Goal: Find specific page/section: Find specific page/section

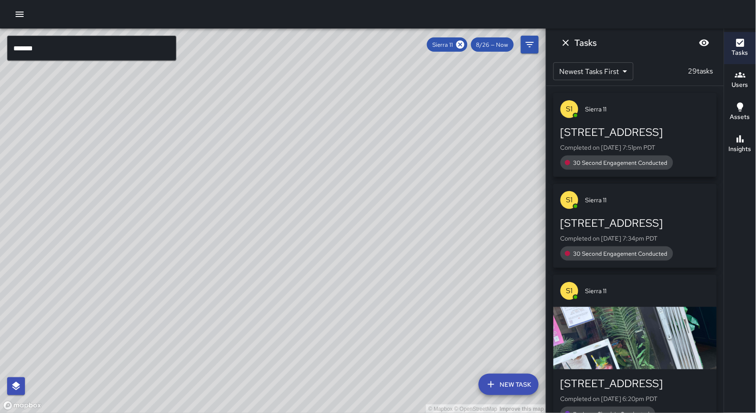
click at [115, 49] on input "******" at bounding box center [91, 48] width 169 height 25
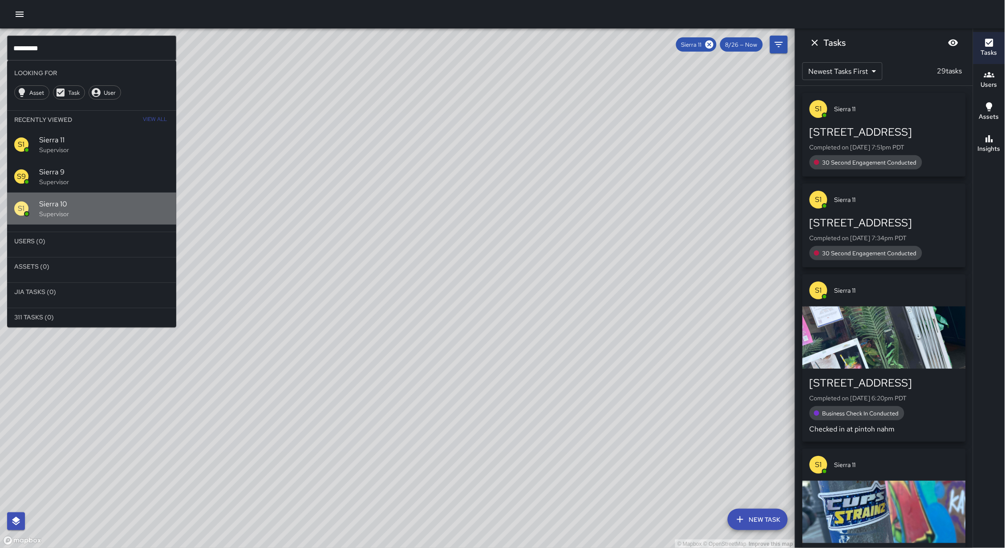
click at [149, 214] on p "Supervisor" at bounding box center [104, 214] width 130 height 9
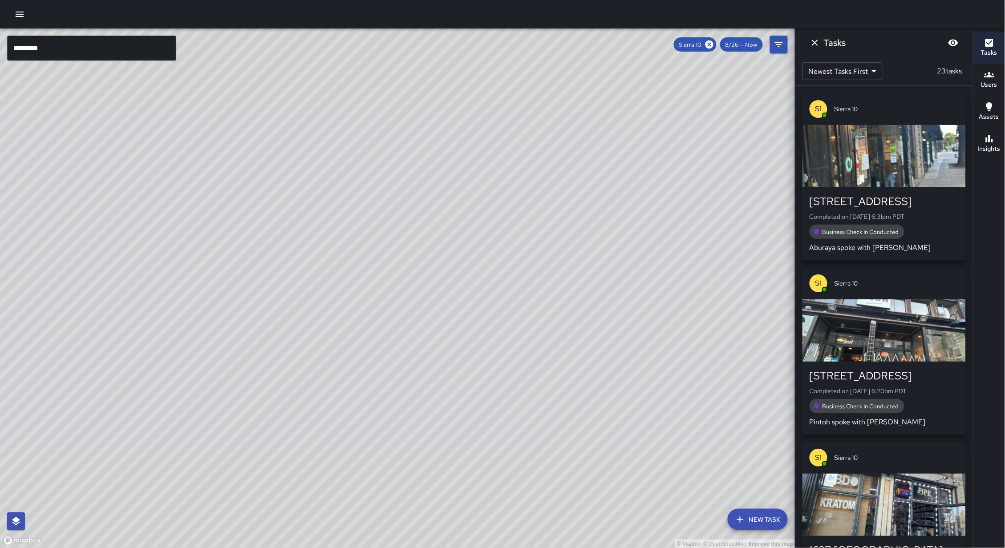
drag, startPoint x: 301, startPoint y: 306, endPoint x: 311, endPoint y: 257, distance: 49.6
click at [312, 257] on div "© Mapbox © OpenStreetMap Improve this map" at bounding box center [397, 288] width 795 height 520
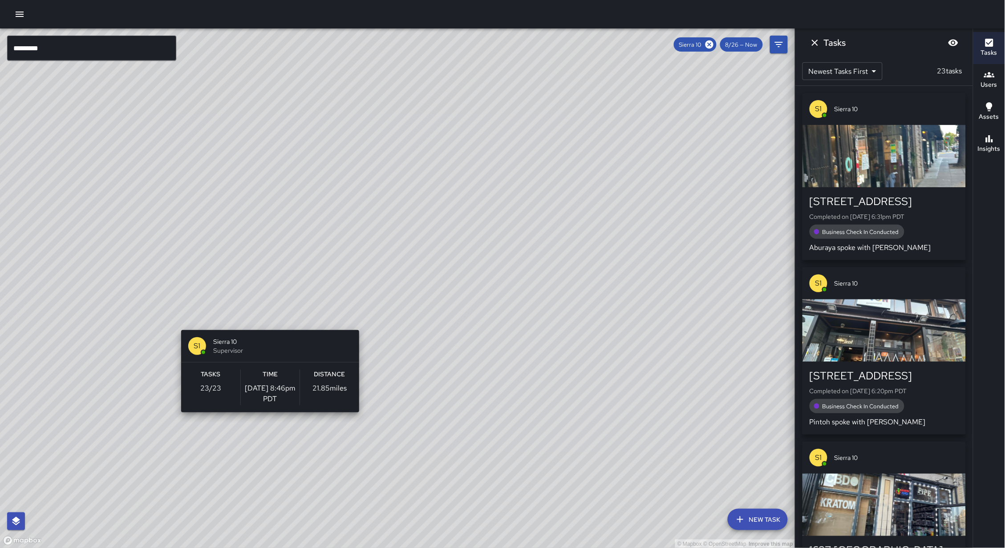
drag, startPoint x: 289, startPoint y: 292, endPoint x: 419, endPoint y: 331, distance: 135.6
click at [277, 256] on div "© Mapbox © OpenStreetMap Improve this map S1 Sierra 10 Supervisor Tasks 23 / 23…" at bounding box center [397, 288] width 795 height 520
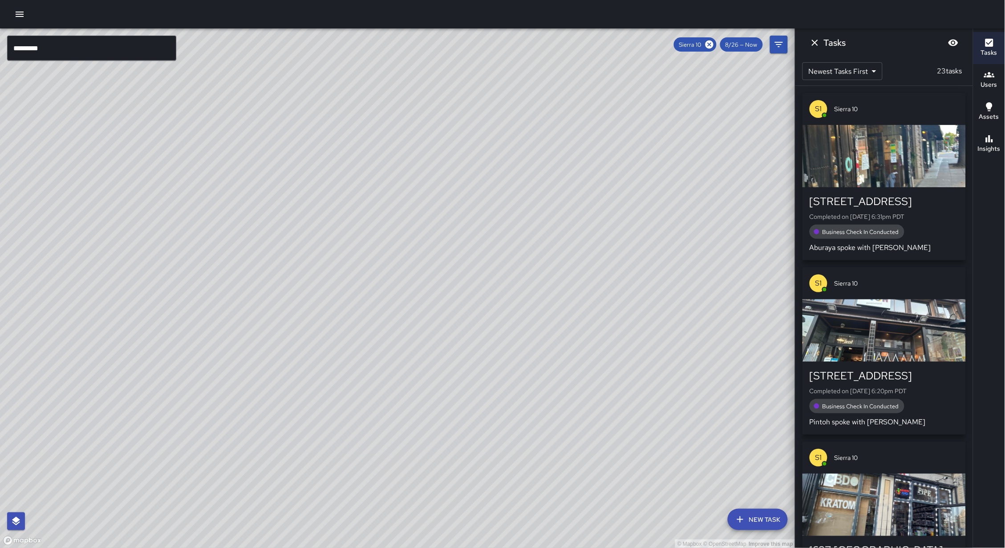
drag, startPoint x: 396, startPoint y: 347, endPoint x: 384, endPoint y: 329, distance: 21.5
click at [385, 329] on div "© Mapbox © OpenStreetMap Improve this map" at bounding box center [397, 288] width 795 height 520
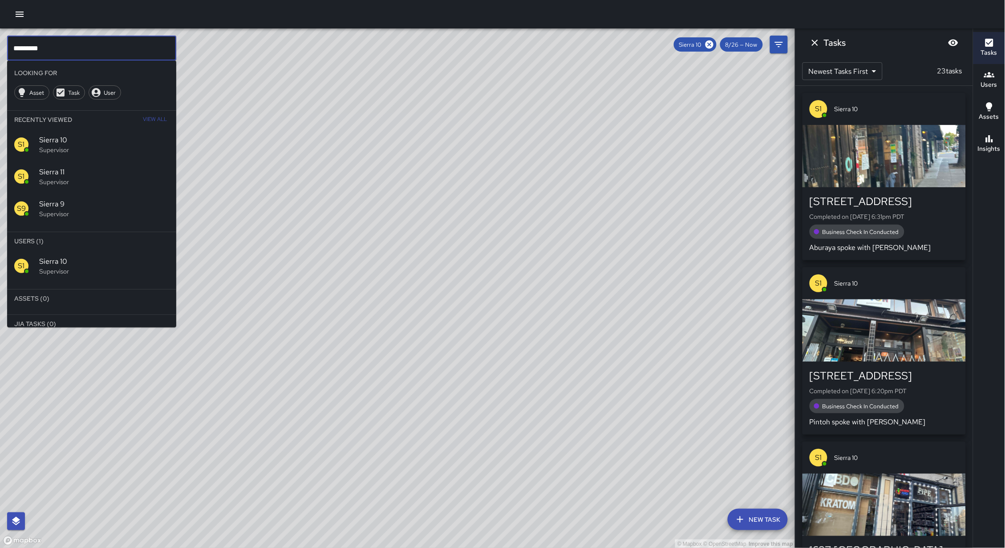
click at [55, 50] on input "*********" at bounding box center [91, 48] width 169 height 25
click at [61, 203] on span "Sierra 9" at bounding box center [104, 204] width 130 height 11
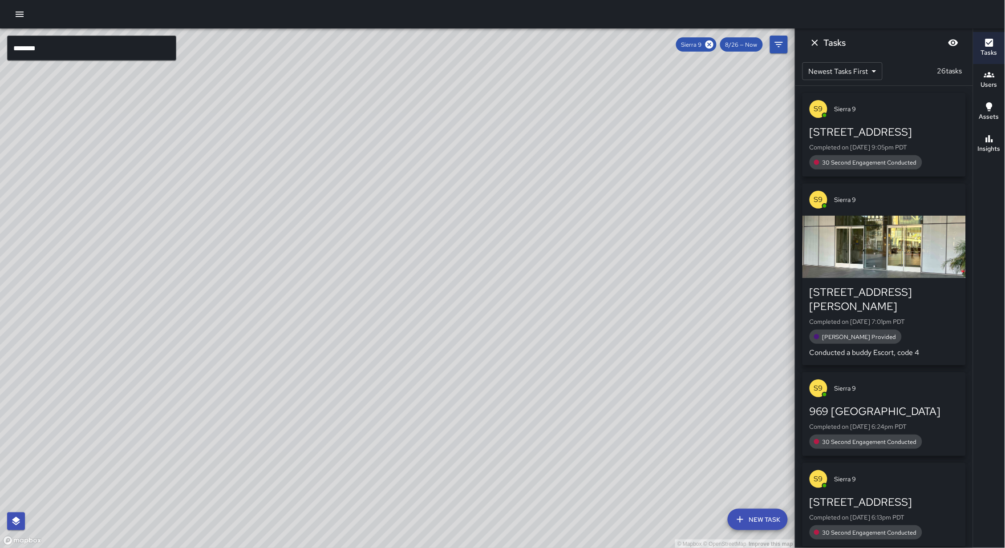
drag, startPoint x: 267, startPoint y: 299, endPoint x: 346, endPoint y: 197, distance: 128.5
click at [349, 176] on div "© Mapbox © OpenStreetMap Improve this map" at bounding box center [397, 288] width 795 height 520
drag, startPoint x: 287, startPoint y: 295, endPoint x: 271, endPoint y: 321, distance: 30.3
click at [274, 322] on div "© Mapbox © OpenStreetMap Improve this map" at bounding box center [397, 288] width 795 height 520
drag, startPoint x: 222, startPoint y: 287, endPoint x: 251, endPoint y: 174, distance: 116.2
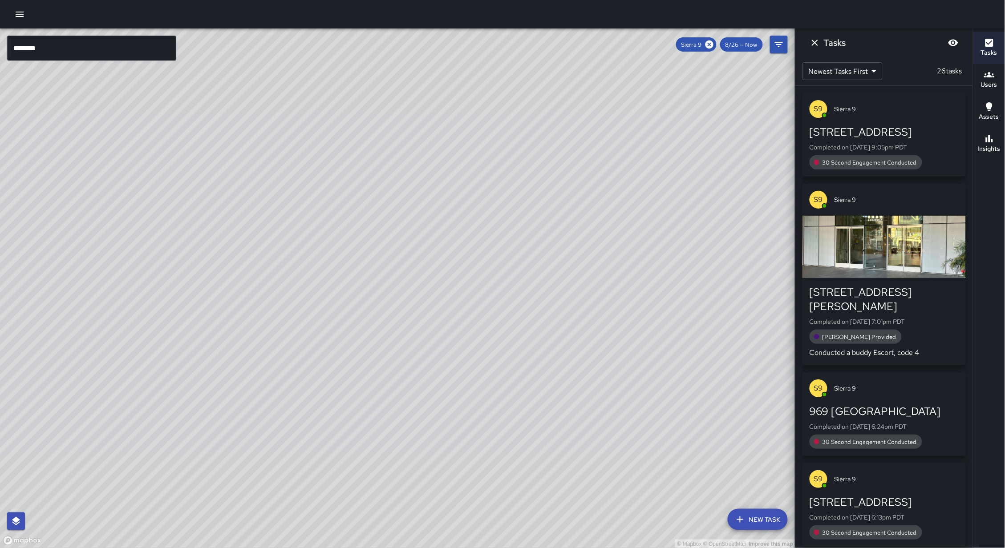
click at [288, 138] on div "© Mapbox © OpenStreetMap Improve this map" at bounding box center [397, 288] width 795 height 520
drag, startPoint x: 161, startPoint y: 234, endPoint x: 177, endPoint y: 223, distance: 19.0
click at [177, 223] on div "© Mapbox © OpenStreetMap Improve this map" at bounding box center [397, 288] width 795 height 520
click at [78, 61] on div "© Mapbox © OpenStreetMap Improve this map" at bounding box center [397, 288] width 795 height 520
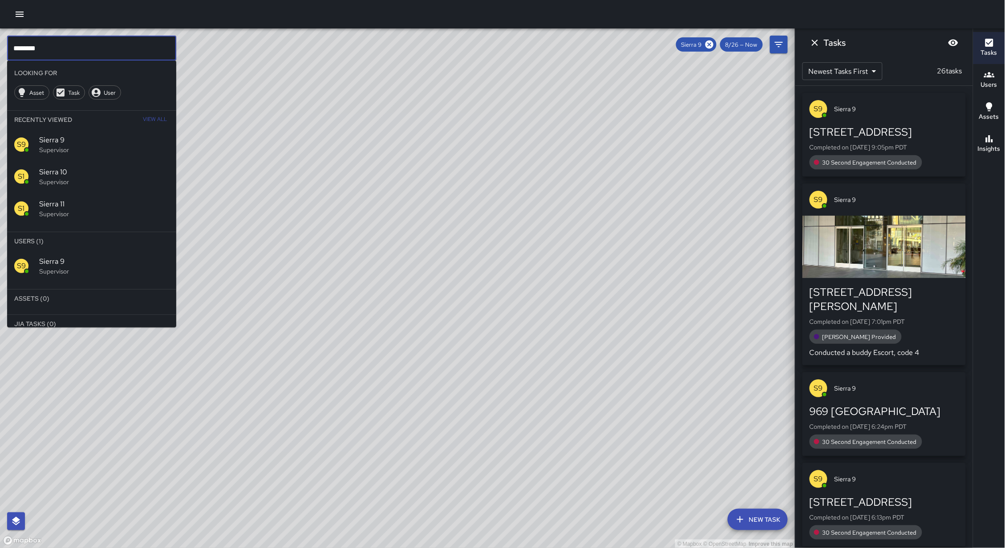
click at [73, 53] on input "********" at bounding box center [91, 48] width 169 height 25
click at [89, 211] on p "Supervisor" at bounding box center [104, 214] width 130 height 9
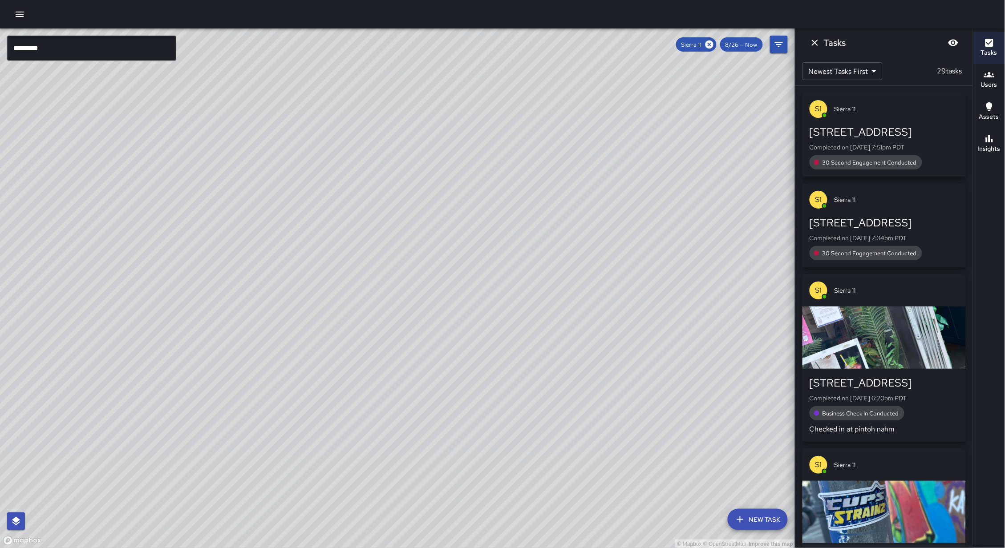
drag, startPoint x: 310, startPoint y: 159, endPoint x: 167, endPoint y: 360, distance: 246.2
click at [167, 360] on div "© Mapbox © OpenStreetMap Improve this map" at bounding box center [397, 288] width 795 height 520
click at [313, 253] on div "© Mapbox © OpenStreetMap Improve this map" at bounding box center [397, 288] width 795 height 520
drag, startPoint x: 287, startPoint y: 260, endPoint x: 272, endPoint y: 280, distance: 24.8
click at [272, 280] on div "© Mapbox © OpenStreetMap Improve this map" at bounding box center [397, 288] width 795 height 520
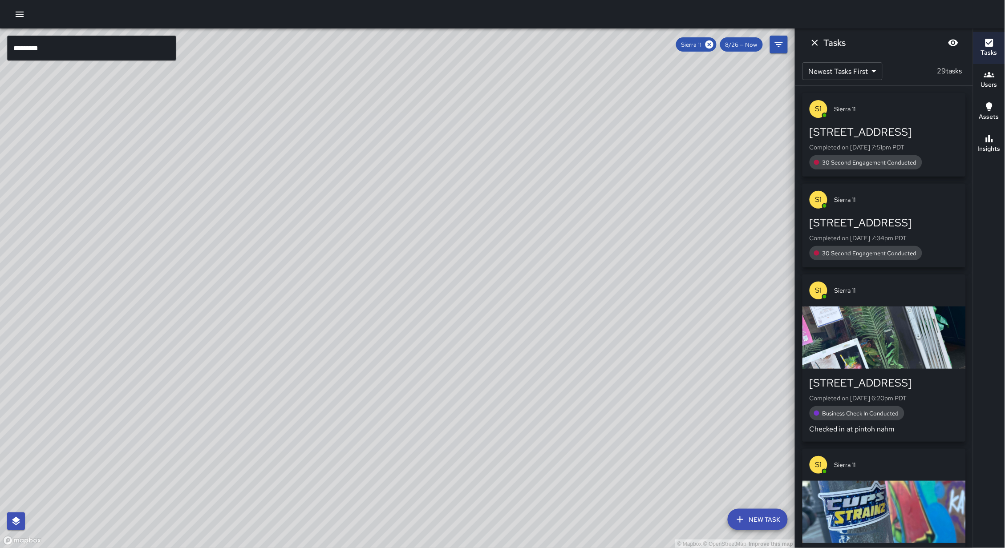
drag, startPoint x: 213, startPoint y: 223, endPoint x: 219, endPoint y: 299, distance: 75.4
click at [219, 299] on div "© Mapbox © OpenStreetMap Improve this map" at bounding box center [397, 288] width 795 height 520
click at [211, 258] on div "© Mapbox © OpenStreetMap Improve this map" at bounding box center [397, 288] width 795 height 520
drag, startPoint x: 206, startPoint y: 222, endPoint x: 255, endPoint y: 324, distance: 113.7
click at [255, 324] on div "© Mapbox © OpenStreetMap Improve this map" at bounding box center [397, 288] width 795 height 520
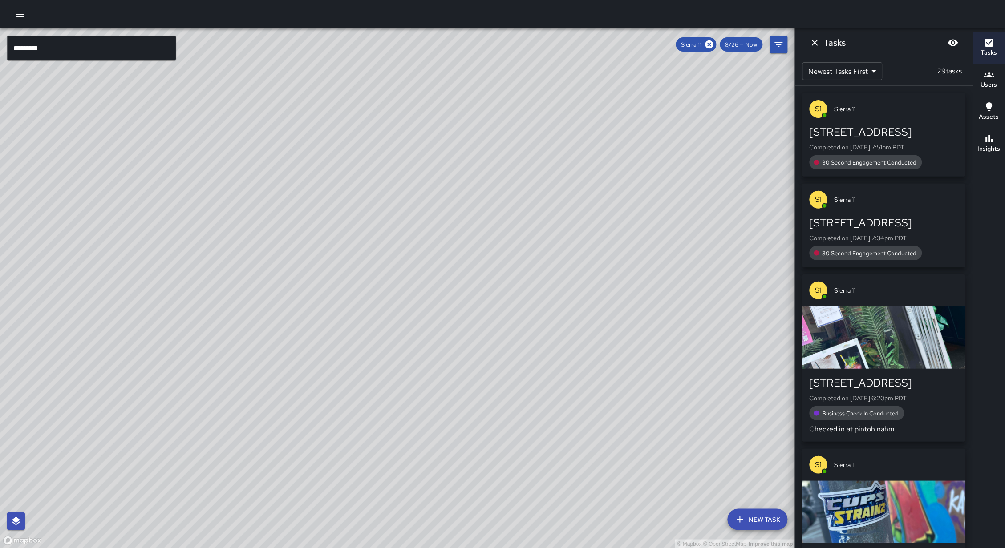
drag, startPoint x: 257, startPoint y: 330, endPoint x: 180, endPoint y: 209, distance: 143.5
click at [226, 278] on div "© Mapbox © OpenStreetMap Improve this map S1 Sierra 11 Supervisor Tasks 29 / 29…" at bounding box center [397, 288] width 795 height 520
drag, startPoint x: 89, startPoint y: 119, endPoint x: 94, endPoint y: 87, distance: 32.6
click at [94, 90] on div "© Mapbox © OpenStreetMap Improve this map" at bounding box center [397, 288] width 795 height 520
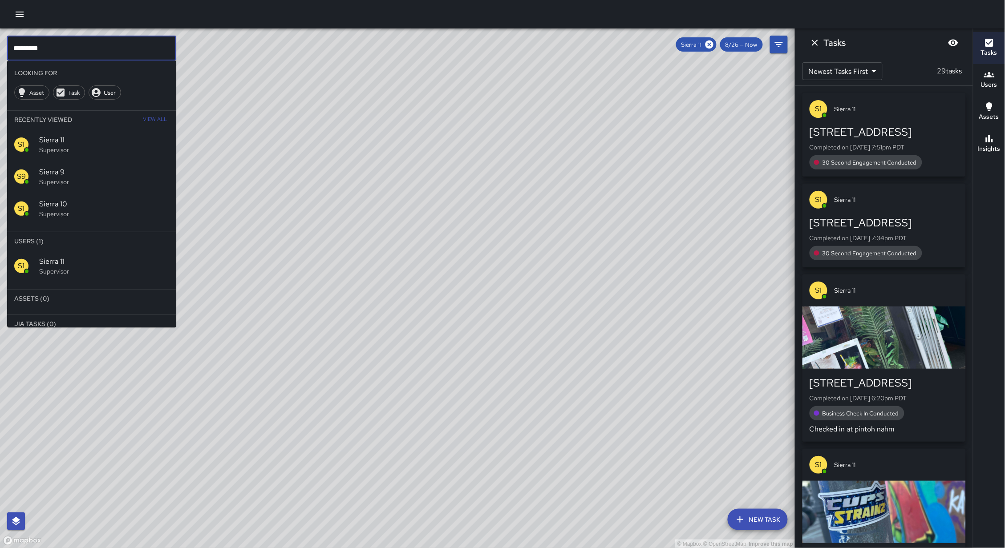
click at [64, 42] on input "*********" at bounding box center [91, 48] width 169 height 25
click at [60, 49] on input "*********" at bounding box center [91, 48] width 169 height 25
drag, startPoint x: 60, startPoint y: 49, endPoint x: 55, endPoint y: 49, distance: 5.3
click at [55, 49] on input "*********" at bounding box center [91, 48] width 169 height 25
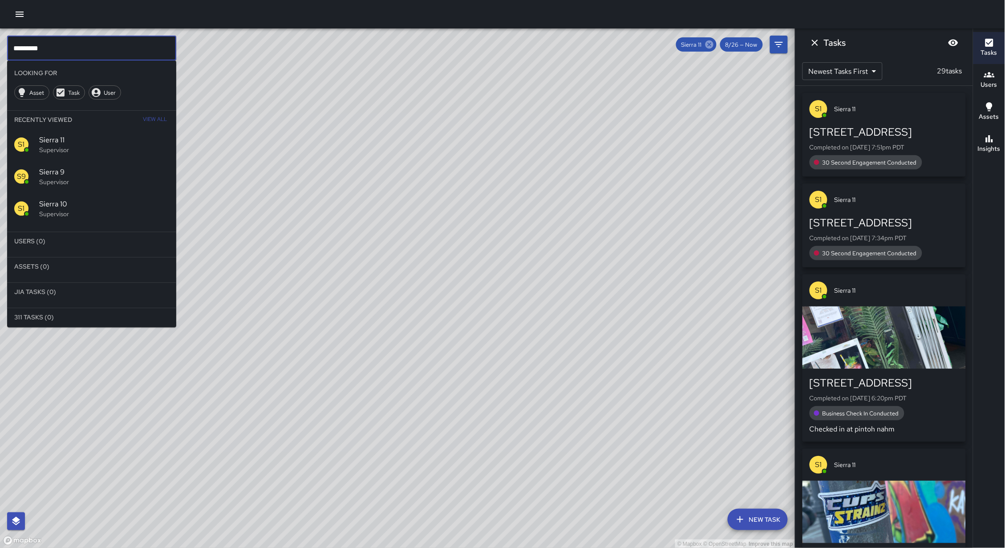
click at [705, 45] on icon at bounding box center [709, 44] width 8 height 8
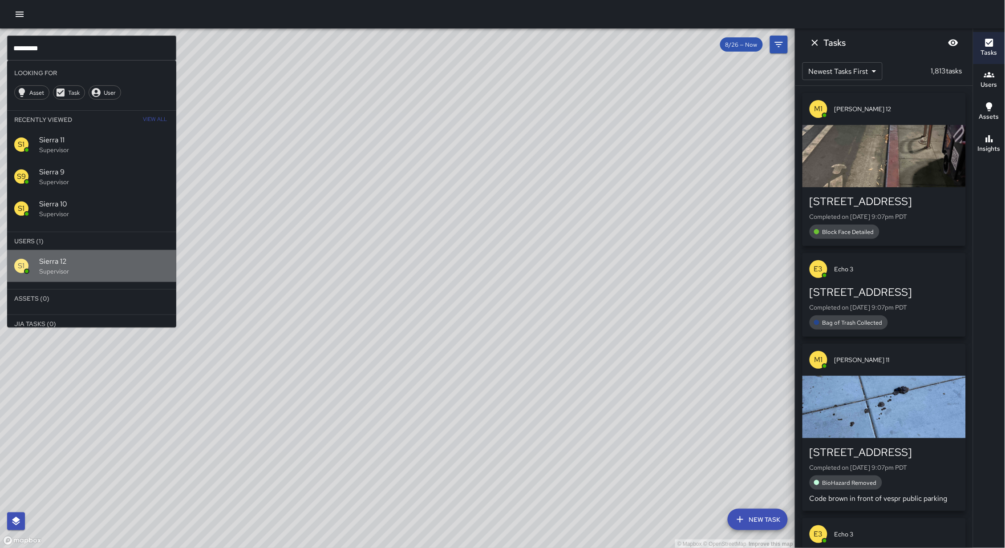
click at [125, 262] on span "Sierra 12" at bounding box center [104, 261] width 130 height 11
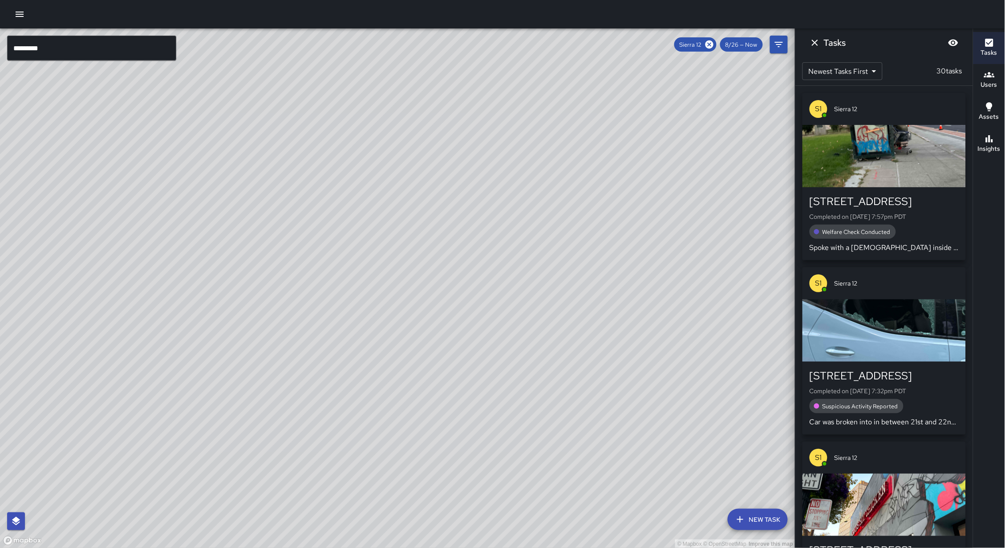
drag, startPoint x: 417, startPoint y: 198, endPoint x: 321, endPoint y: 354, distance: 183.6
click at [321, 354] on div "© Mapbox © OpenStreetMap Improve this map" at bounding box center [397, 288] width 795 height 520
drag, startPoint x: 309, startPoint y: 263, endPoint x: 320, endPoint y: 352, distance: 90.1
click at [320, 352] on div "© Mapbox © OpenStreetMap Improve this map" at bounding box center [397, 288] width 795 height 520
drag, startPoint x: 331, startPoint y: 280, endPoint x: 322, endPoint y: 340, distance: 60.8
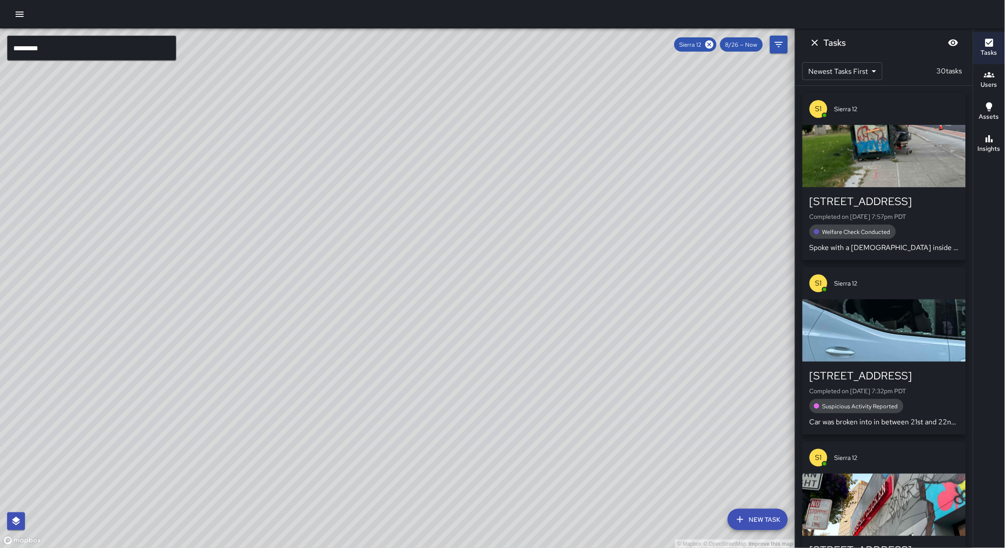
click at [322, 340] on div "© Mapbox © OpenStreetMap Improve this map" at bounding box center [397, 288] width 795 height 520
drag, startPoint x: 224, startPoint y: 284, endPoint x: 310, endPoint y: 212, distance: 112.1
click at [310, 212] on div "© Mapbox © OpenStreetMap Improve this map" at bounding box center [397, 288] width 795 height 520
click at [755, 145] on h6 "Insights" at bounding box center [989, 149] width 23 height 10
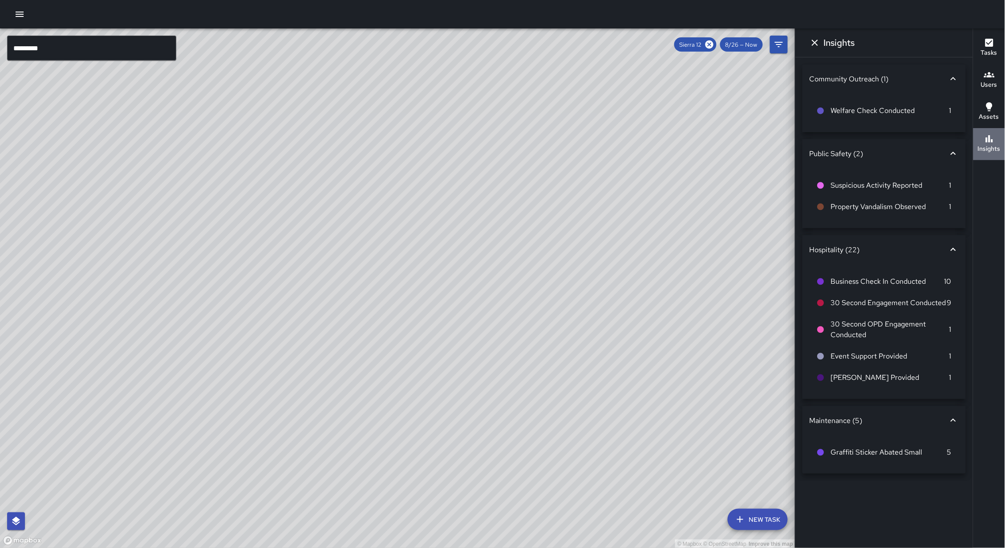
click at [755, 145] on h6 "Insights" at bounding box center [989, 149] width 23 height 10
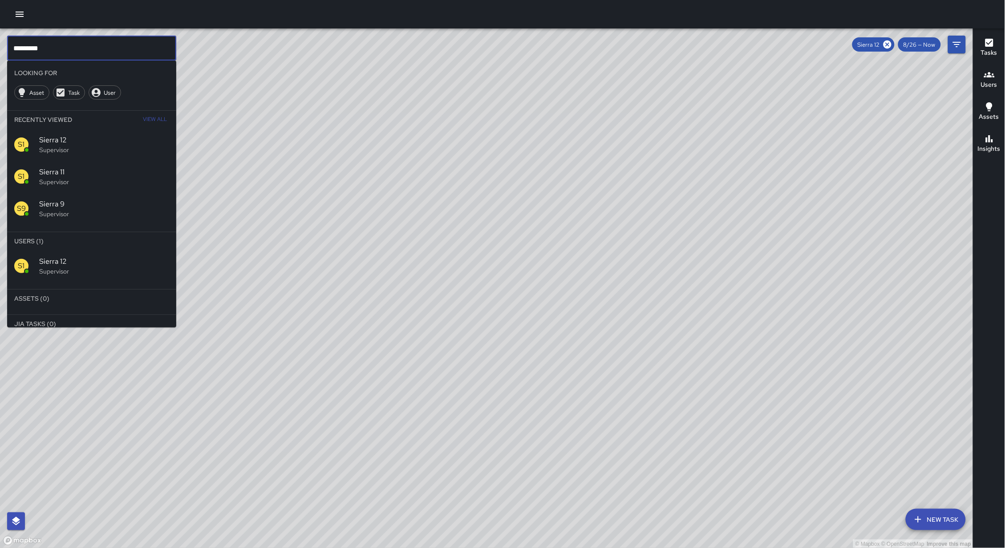
click at [73, 52] on input "*********" at bounding box center [91, 48] width 169 height 25
type input "*********"
click at [755, 43] on icon at bounding box center [887, 44] width 8 height 8
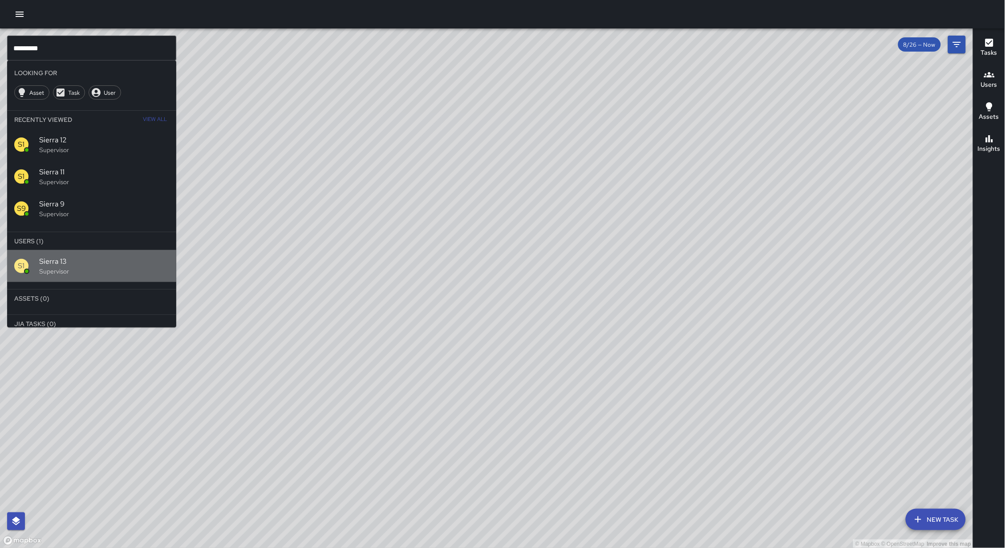
drag, startPoint x: 72, startPoint y: 264, endPoint x: 79, endPoint y: 261, distance: 7.8
click at [72, 264] on span "Sierra 13" at bounding box center [104, 261] width 130 height 11
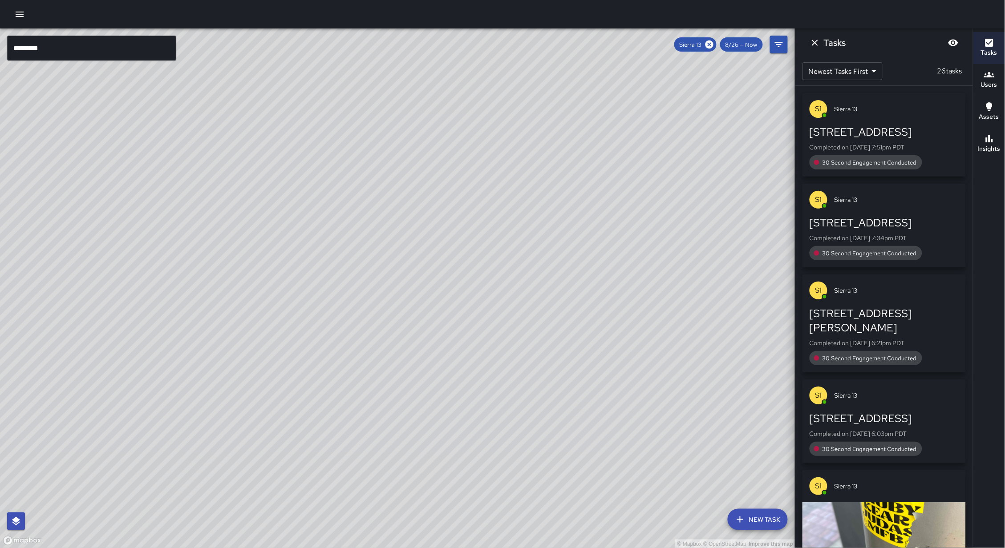
drag, startPoint x: 333, startPoint y: 302, endPoint x: 440, endPoint y: 170, distance: 169.6
click at [440, 170] on div "© Mapbox © OpenStreetMap Improve this map" at bounding box center [397, 288] width 795 height 520
drag, startPoint x: 328, startPoint y: 327, endPoint x: 393, endPoint y: 213, distance: 130.5
click at [393, 213] on div "© Mapbox © OpenStreetMap Improve this map" at bounding box center [397, 288] width 795 height 520
drag, startPoint x: 322, startPoint y: 310, endPoint x: 356, endPoint y: 239, distance: 78.8
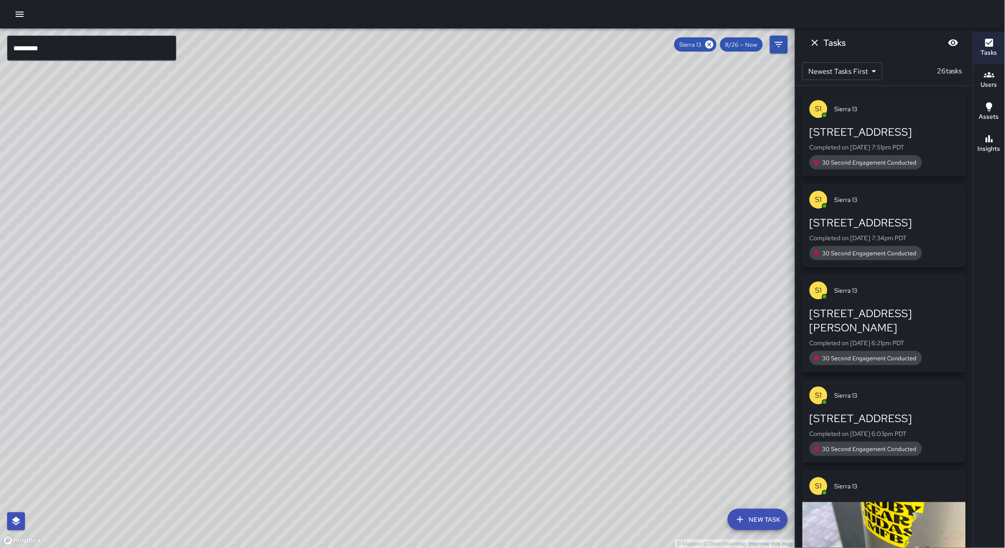
click at [403, 183] on div "© Mapbox © OpenStreetMap Improve this map" at bounding box center [397, 288] width 795 height 520
drag, startPoint x: 346, startPoint y: 250, endPoint x: 328, endPoint y: 230, distance: 26.8
click at [328, 230] on div "© Mapbox © OpenStreetMap Improve this map" at bounding box center [397, 288] width 795 height 520
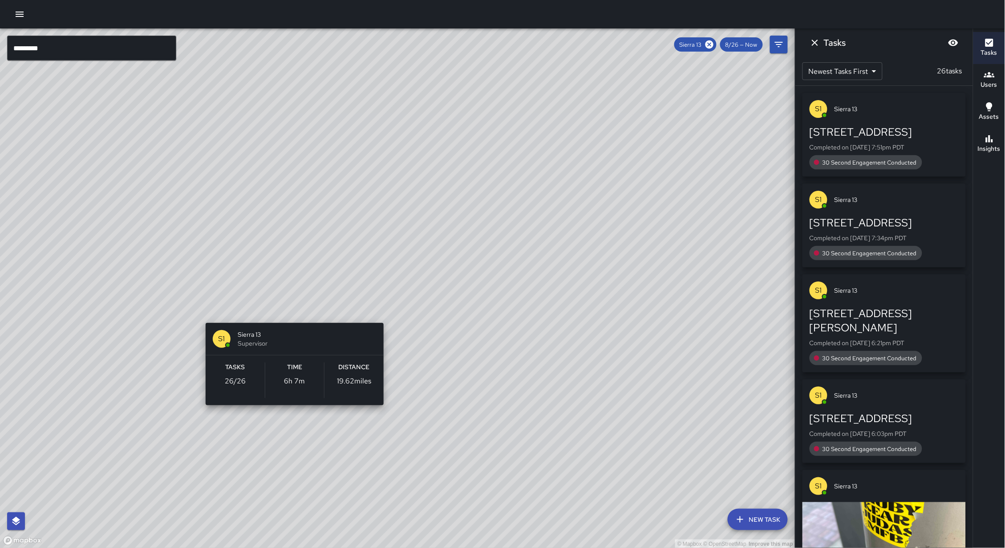
click at [292, 308] on div "© Mapbox © OpenStreetMap Improve this map S1 Sierra 13 Supervisor Tasks 26 / 26…" at bounding box center [397, 288] width 795 height 520
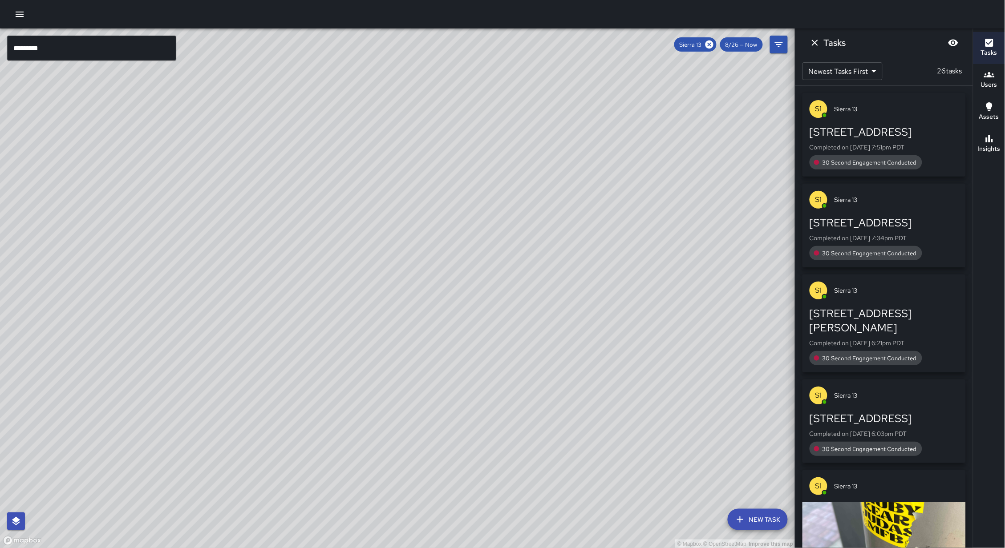
drag, startPoint x: 430, startPoint y: 226, endPoint x: 457, endPoint y: 197, distance: 39.7
click at [423, 235] on div "© Mapbox © OpenStreetMap Improve this map" at bounding box center [397, 288] width 795 height 520
click at [755, 146] on h6 "Insights" at bounding box center [989, 149] width 23 height 10
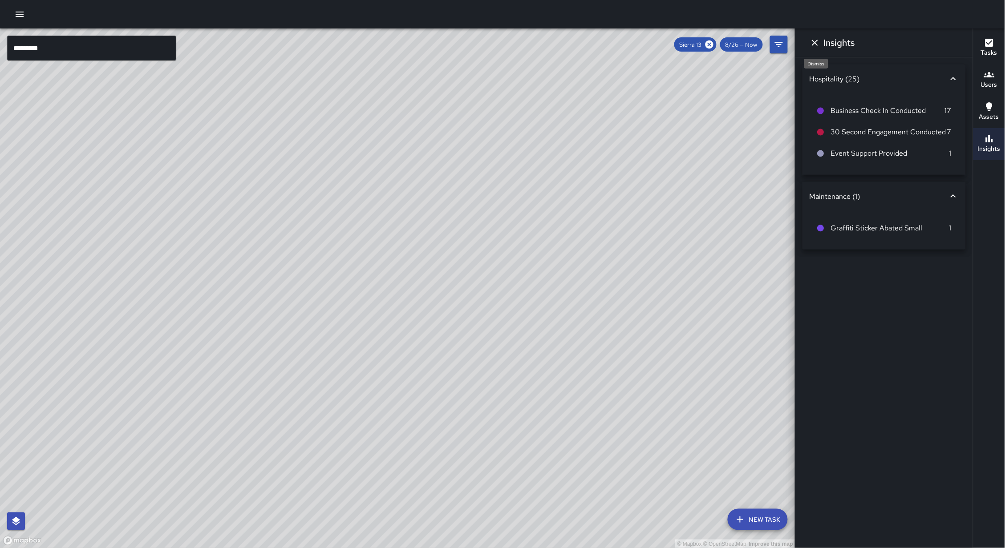
click at [755, 42] on icon "Dismiss" at bounding box center [814, 42] width 11 height 11
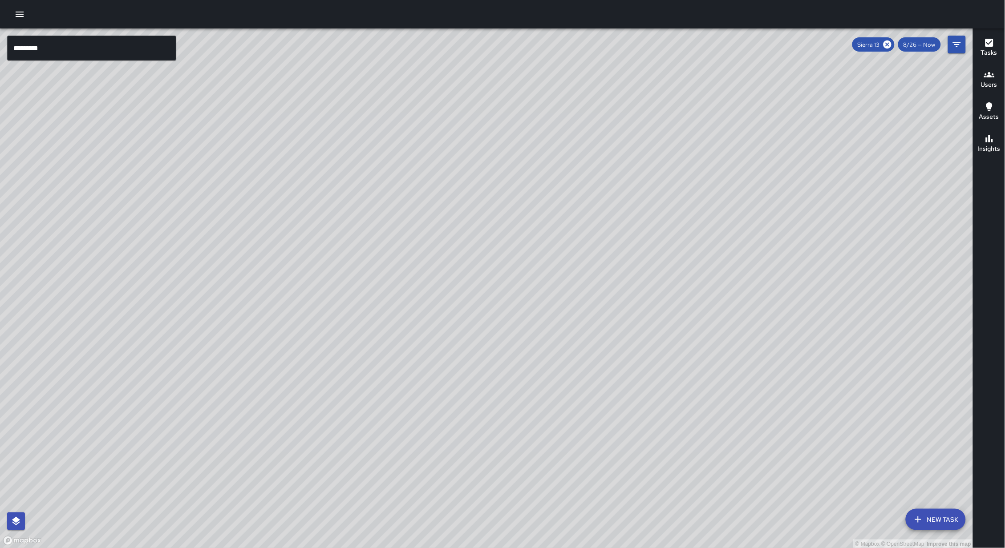
click at [755, 45] on icon "button" at bounding box center [989, 43] width 8 height 8
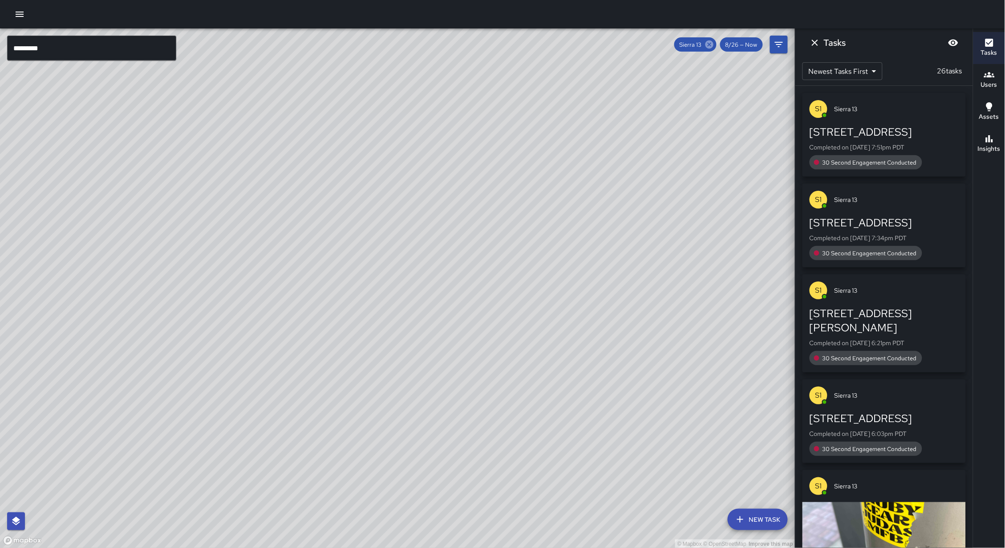
click at [710, 42] on icon at bounding box center [709, 44] width 8 height 8
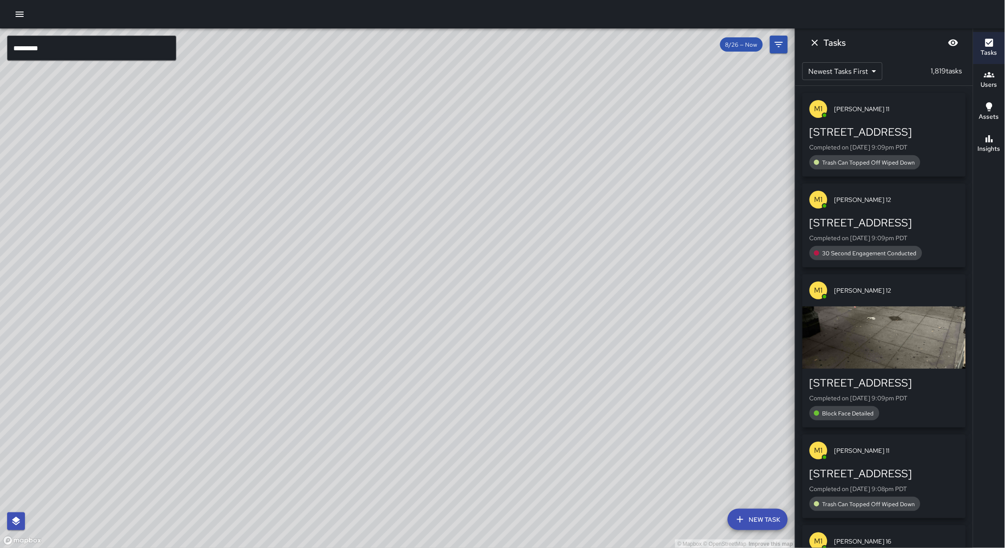
drag, startPoint x: 530, startPoint y: 188, endPoint x: 604, endPoint y: 179, distance: 74.4
click at [604, 179] on div "© Mapbox © OpenStreetMap Improve this map" at bounding box center [397, 288] width 795 height 520
drag, startPoint x: 500, startPoint y: 170, endPoint x: 484, endPoint y: 196, distance: 30.4
click at [487, 195] on div "© Mapbox © OpenStreetMap Improve this map" at bounding box center [397, 288] width 795 height 520
drag, startPoint x: 646, startPoint y: 236, endPoint x: 517, endPoint y: 215, distance: 130.8
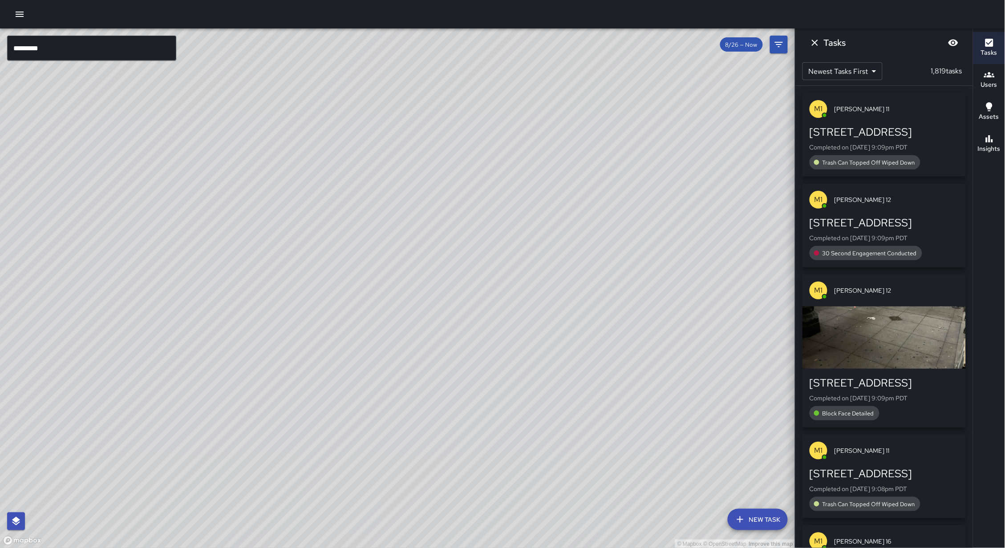
click at [517, 215] on div "© Mapbox © OpenStreetMap Improve this map" at bounding box center [397, 288] width 795 height 520
click at [457, 282] on div "© Mapbox © OpenStreetMap Improve this map" at bounding box center [397, 288] width 795 height 520
drag, startPoint x: 691, startPoint y: 205, endPoint x: 557, endPoint y: 364, distance: 207.9
click at [559, 364] on div "© Mapbox © OpenStreetMap Improve this map" at bounding box center [397, 288] width 795 height 520
drag, startPoint x: 475, startPoint y: 289, endPoint x: 408, endPoint y: 404, distance: 133.2
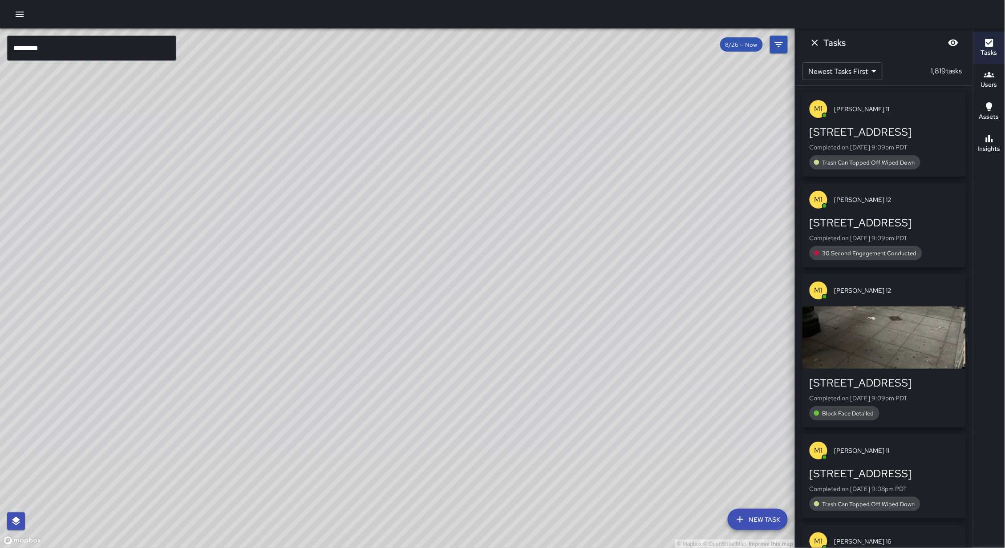
click at [408, 404] on div "© Mapbox © OpenStreetMap Improve this map" at bounding box center [397, 288] width 795 height 520
drag, startPoint x: 373, startPoint y: 410, endPoint x: 413, endPoint y: 354, distance: 68.4
click at [413, 354] on div "© Mapbox © OpenStreetMap Improve this map" at bounding box center [397, 288] width 795 height 520
drag, startPoint x: 386, startPoint y: 409, endPoint x: 509, endPoint y: 283, distance: 176.2
click at [509, 283] on div "© Mapbox © OpenStreetMap Improve this map" at bounding box center [397, 288] width 795 height 520
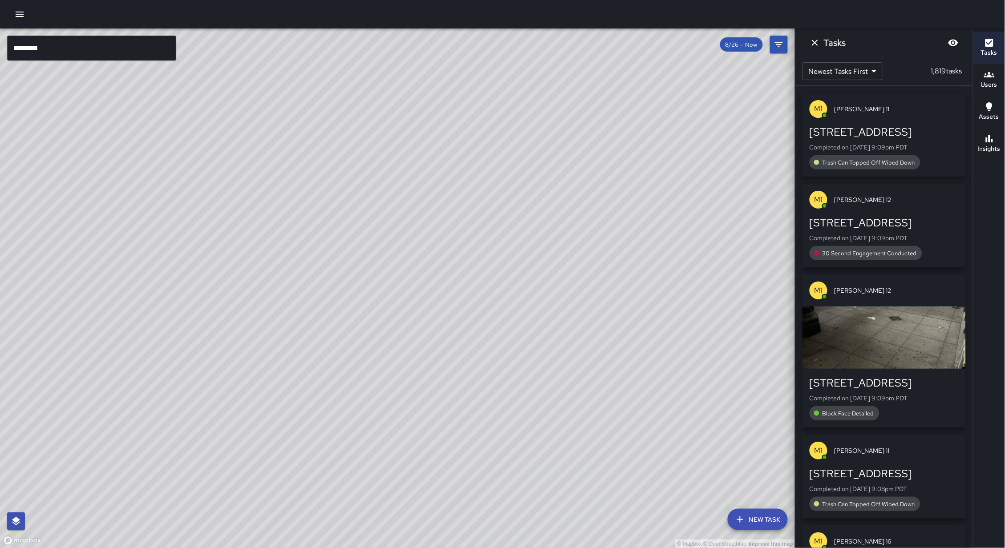
drag, startPoint x: 511, startPoint y: 311, endPoint x: 496, endPoint y: 274, distance: 40.3
click at [497, 273] on div "© Mapbox © OpenStreetMap Improve this map" at bounding box center [397, 288] width 795 height 520
drag, startPoint x: 487, startPoint y: 300, endPoint x: 476, endPoint y: 301, distance: 11.2
click at [476, 301] on div "© Mapbox © OpenStreetMap Improve this map" at bounding box center [397, 288] width 795 height 520
